Goal: Obtain resource: Obtain resource

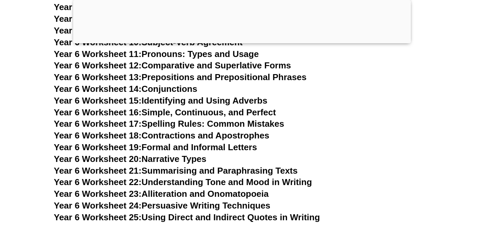
scroll to position [3961, 0]
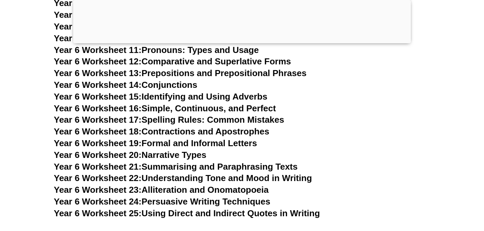
click at [189, 197] on link "Year 6 Worksheet 24: Persuasive Writing Techniques" at bounding box center [162, 202] width 216 height 10
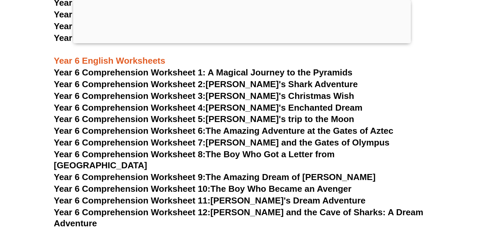
scroll to position [3676, 0]
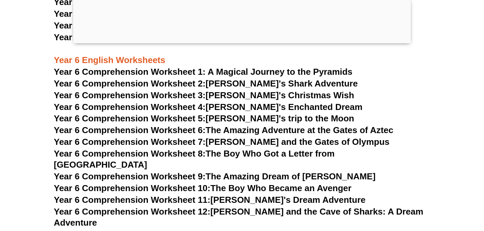
click at [239, 71] on span "Year 6 Comprehension Worksheet 1: A Magical Journey to the Pyramids" at bounding box center [203, 72] width 299 height 10
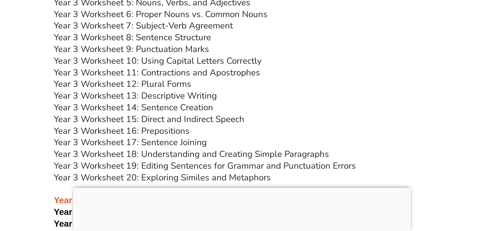
scroll to position [2584, 0]
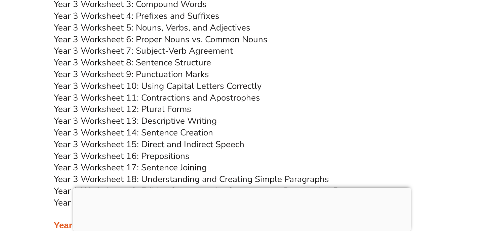
click at [252, 85] on link "Year 3 Worksheet 10: Using Capital Letters Correctly" at bounding box center [158, 86] width 208 height 12
